Goal: Find specific page/section

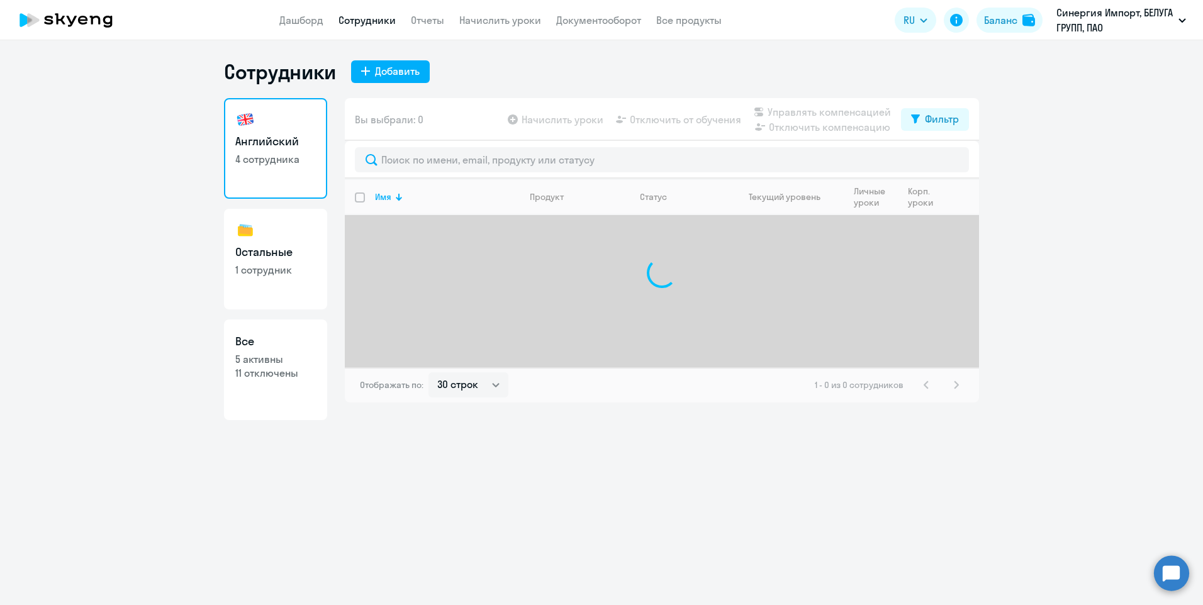
select select "30"
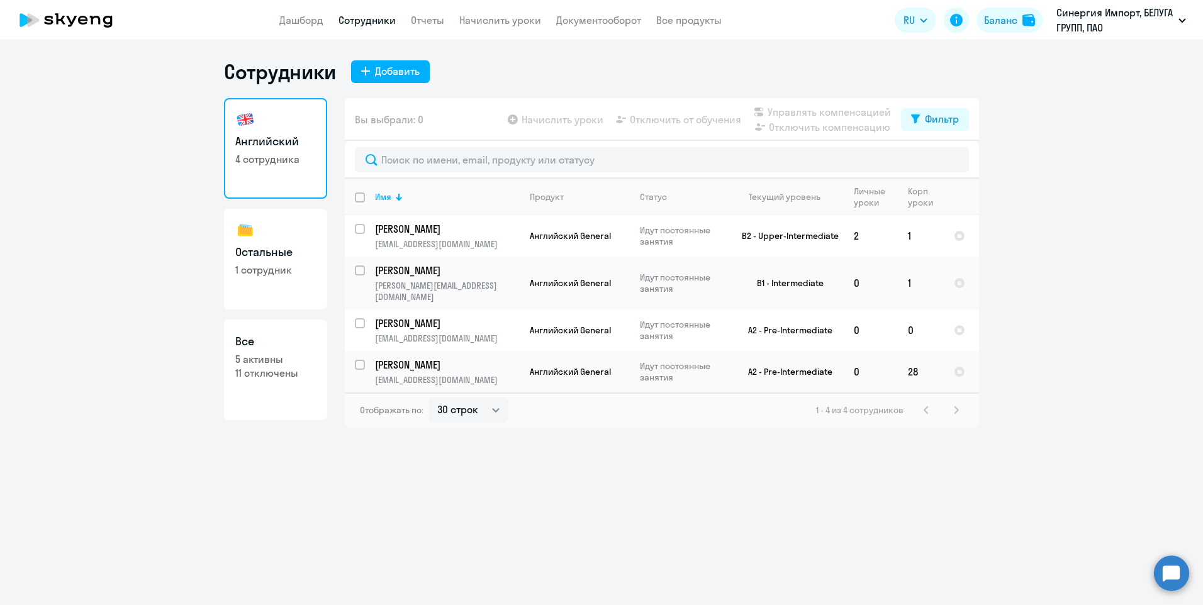
click at [286, 290] on link "Остальные 1 сотрудник" at bounding box center [275, 259] width 103 height 101
select select "30"
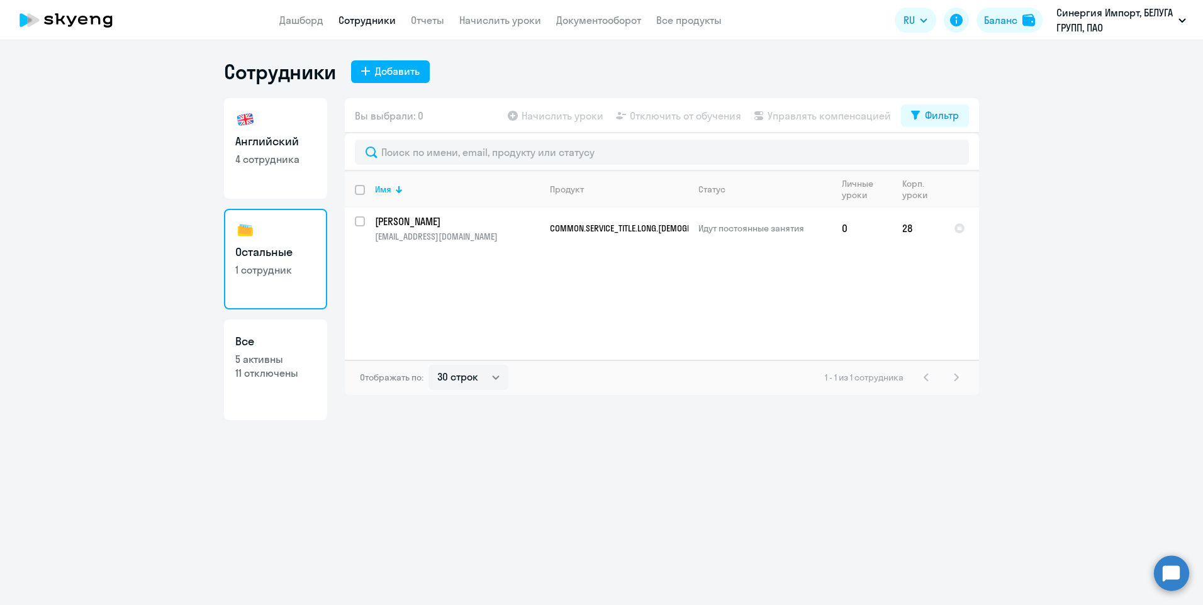
click at [294, 176] on link "Английский 4 сотрудника" at bounding box center [275, 148] width 103 height 101
select select "30"
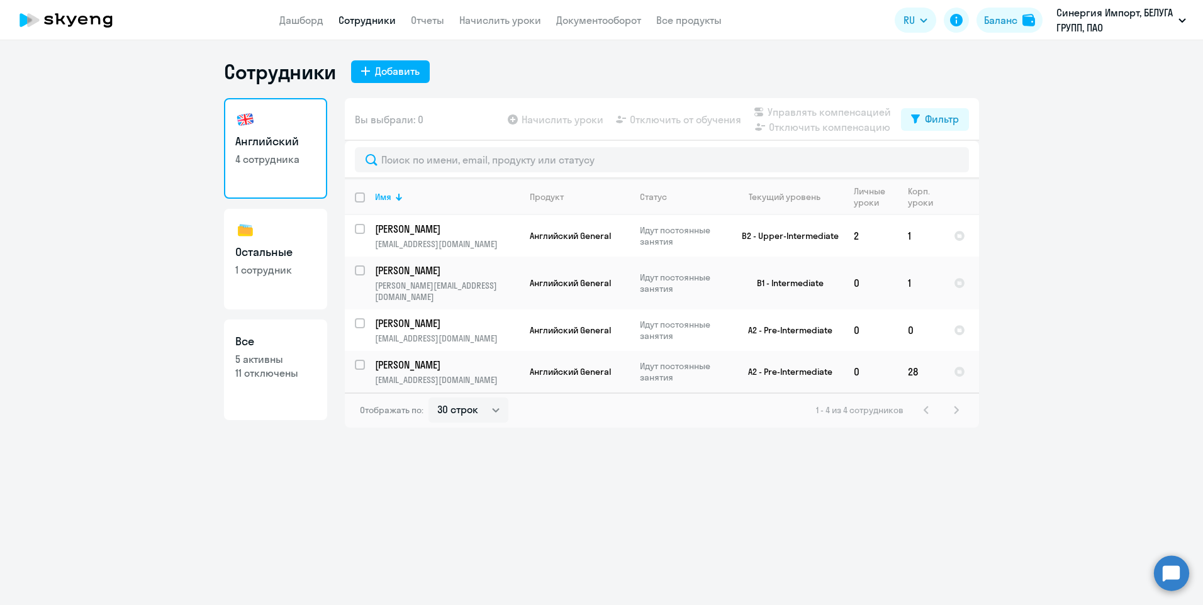
click at [253, 294] on link "Остальные 1 сотрудник" at bounding box center [275, 259] width 103 height 101
select select "30"
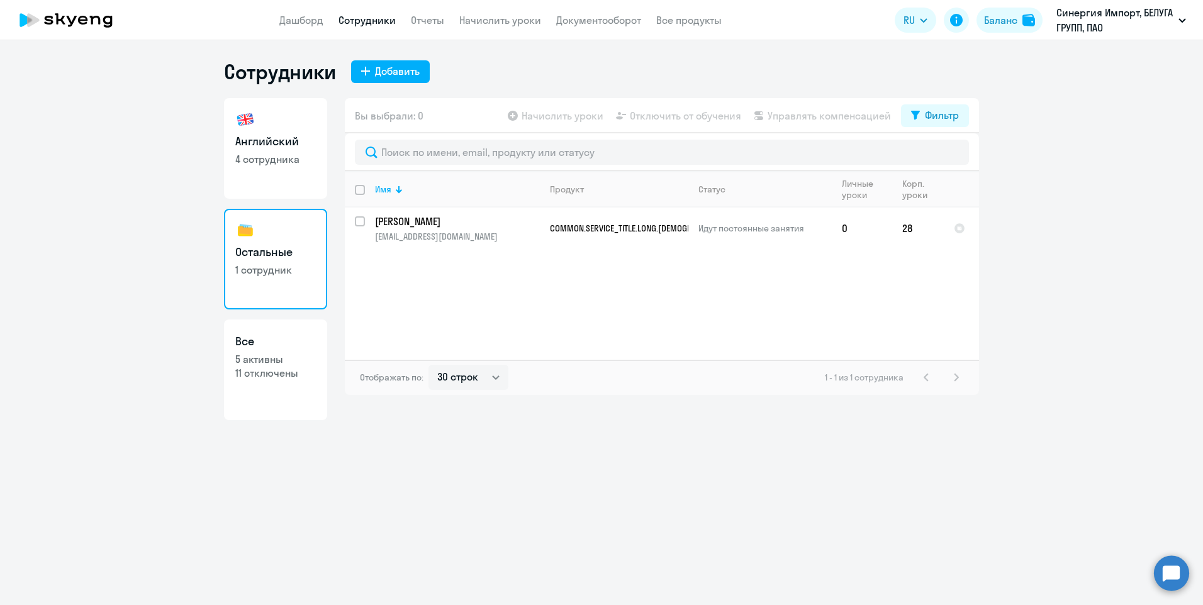
click at [257, 177] on link "Английский 4 сотрудника" at bounding box center [275, 148] width 103 height 101
select select "30"
